Goal: Entertainment & Leisure: Consume media (video, audio)

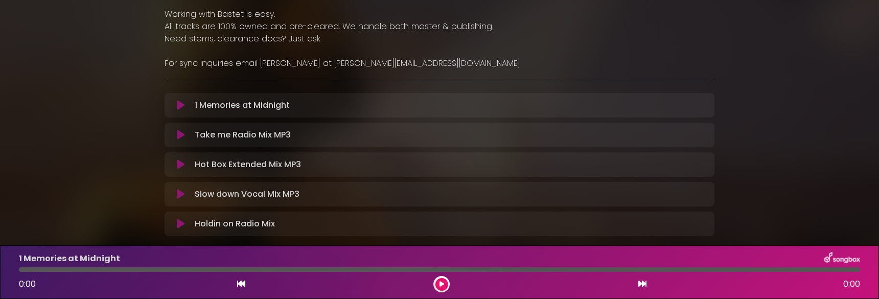
scroll to position [307, 0]
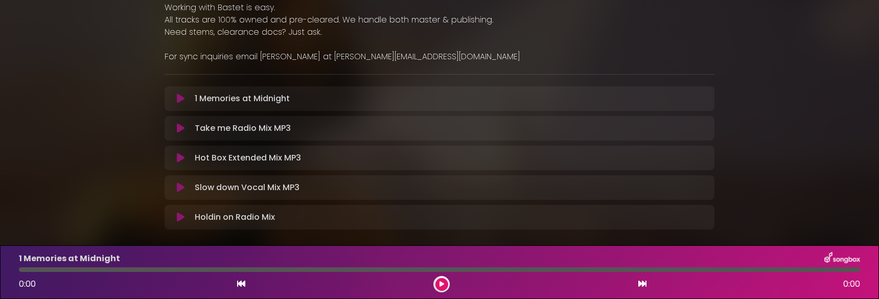
click at [183, 130] on icon at bounding box center [181, 128] width 8 height 10
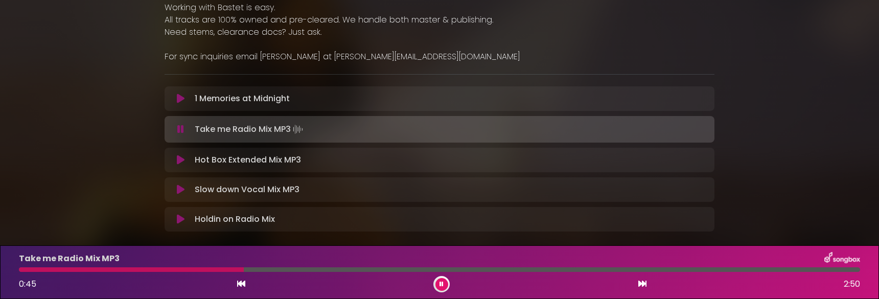
click at [176, 157] on button at bounding box center [181, 160] width 20 height 10
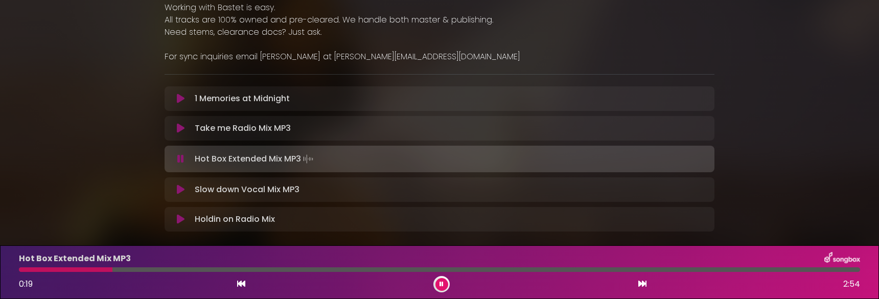
click at [112, 268] on div at bounding box center [439, 269] width 841 height 5
click at [159, 270] on div at bounding box center [439, 269] width 841 height 5
click at [218, 271] on div at bounding box center [439, 269] width 841 height 5
click at [236, 267] on div at bounding box center [439, 269] width 841 height 5
click at [271, 269] on div at bounding box center [439, 269] width 841 height 5
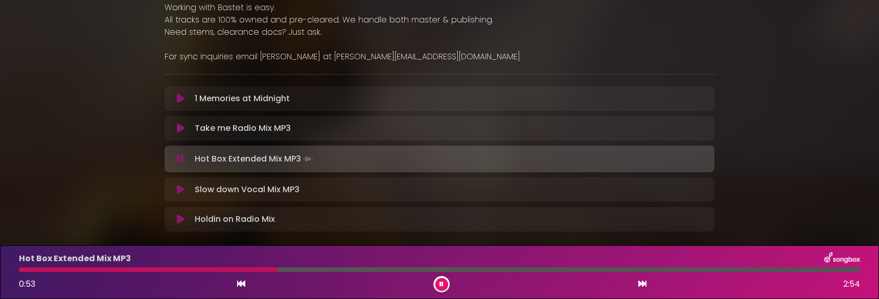
click at [270, 269] on div at bounding box center [148, 269] width 259 height 5
click at [270, 269] on div at bounding box center [144, 269] width 251 height 5
click at [270, 269] on div at bounding box center [439, 269] width 841 height 5
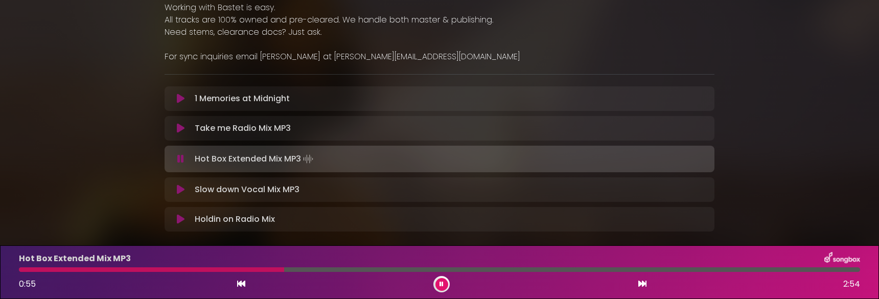
click at [181, 191] on icon at bounding box center [181, 189] width 8 height 10
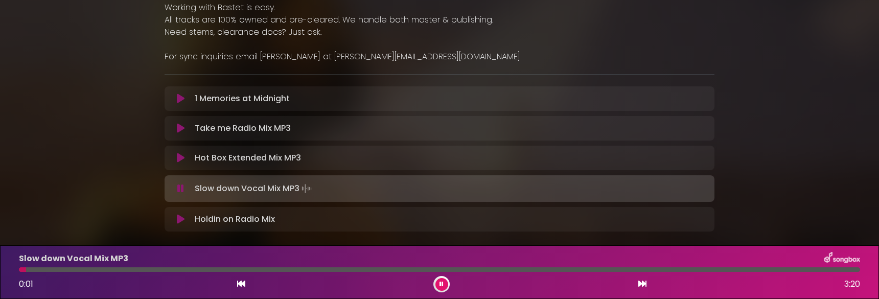
click at [178, 217] on icon at bounding box center [181, 219] width 8 height 10
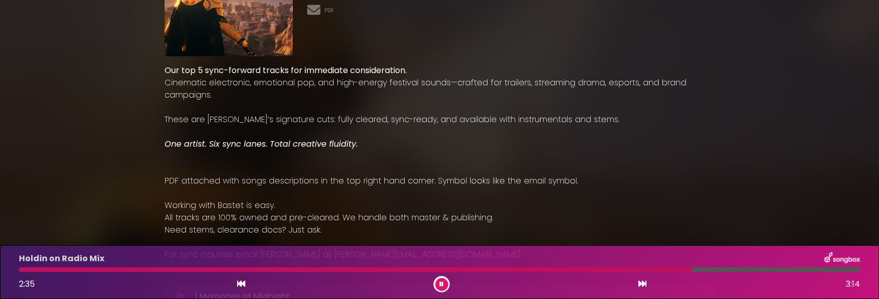
scroll to position [51, 0]
